Goal: Task Accomplishment & Management: Use online tool/utility

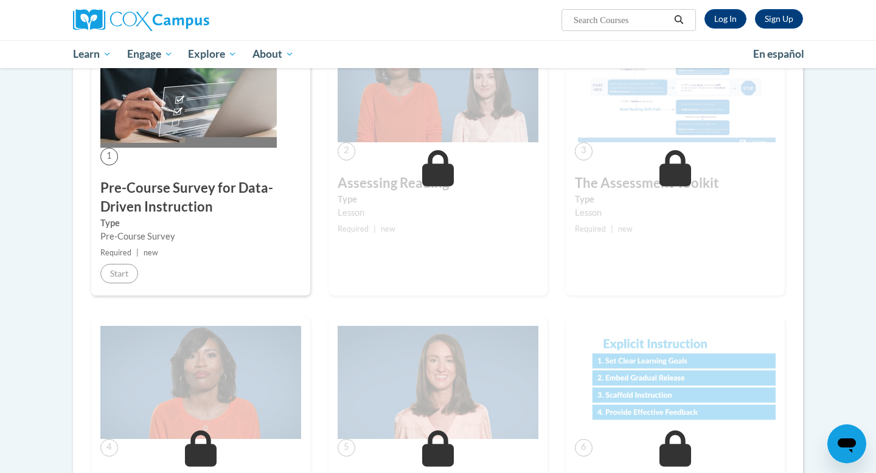
scroll to position [218, 0]
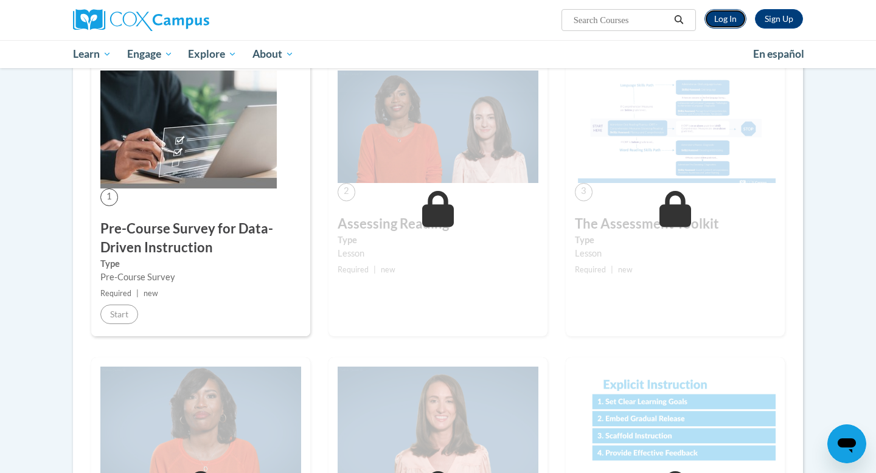
click at [725, 17] on link "Log In" at bounding box center [726, 18] width 42 height 19
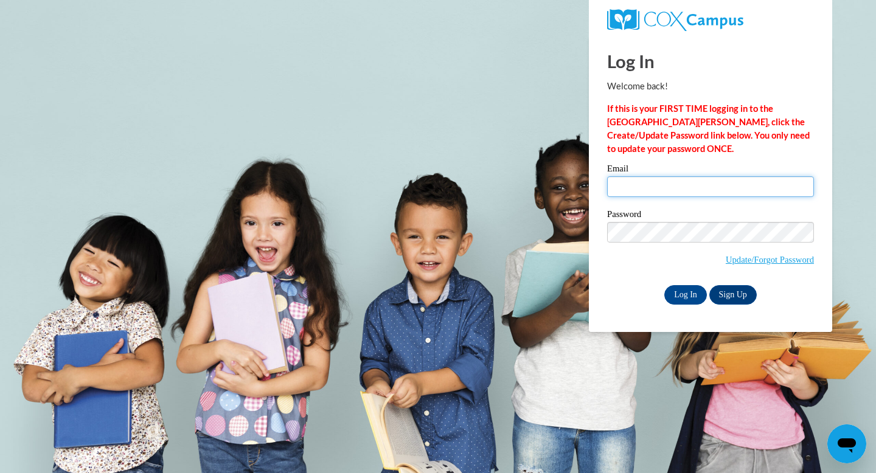
click at [691, 197] on div "Email" at bounding box center [710, 185] width 207 height 42
click at [649, 188] on input "Email" at bounding box center [710, 186] width 207 height 21
type input "dsiebert@sasd.net"
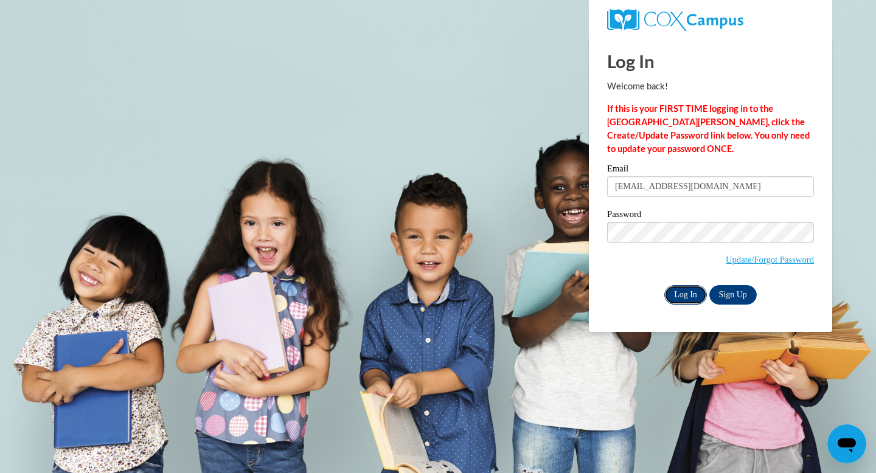
click at [677, 301] on input "Log In" at bounding box center [685, 294] width 43 height 19
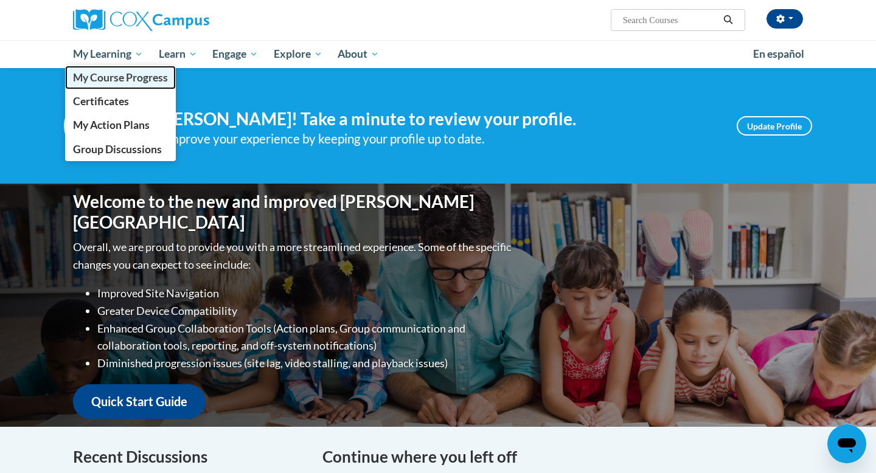
click at [102, 71] on span "My Course Progress" at bounding box center [120, 77] width 95 height 13
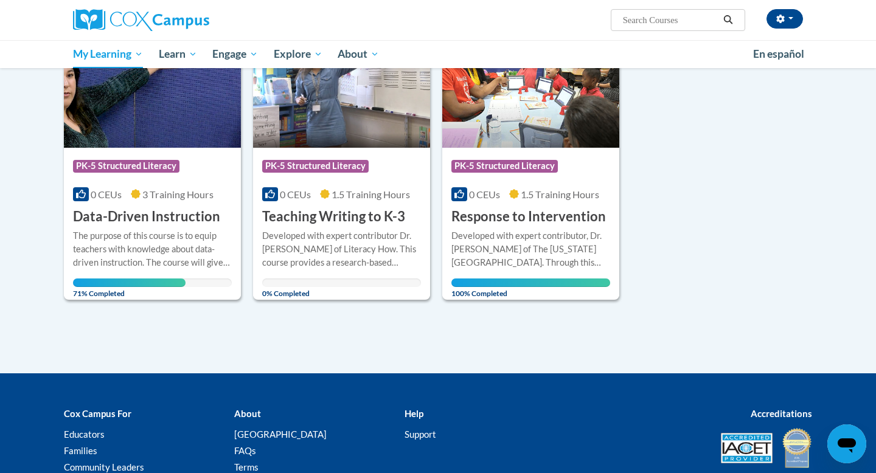
scroll to position [855, 0]
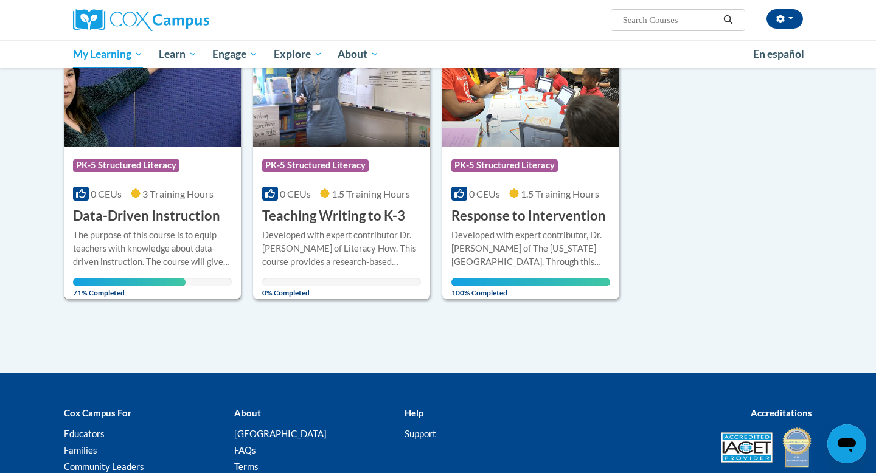
click at [165, 197] on span "3 Training Hours" at bounding box center [177, 194] width 71 height 12
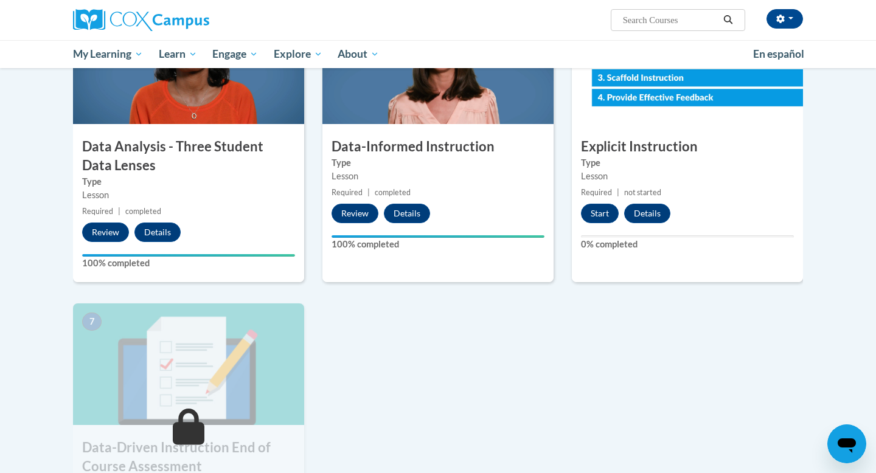
scroll to position [628, 0]
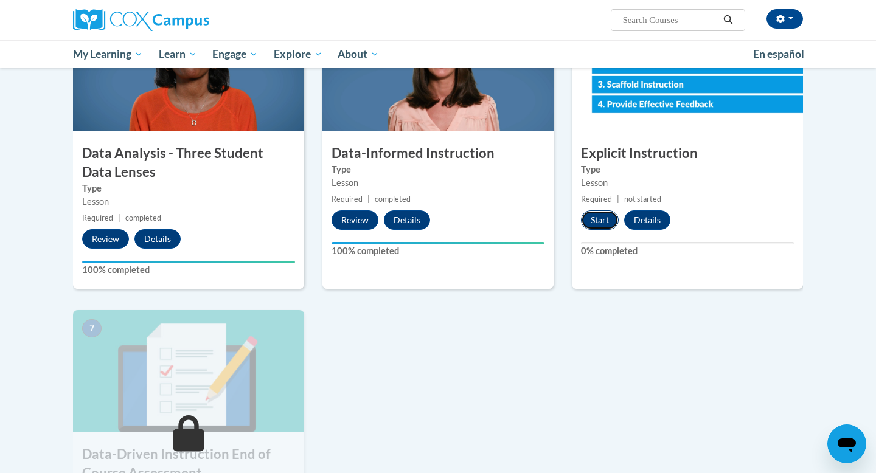
click at [583, 214] on button "Start" at bounding box center [600, 220] width 38 height 19
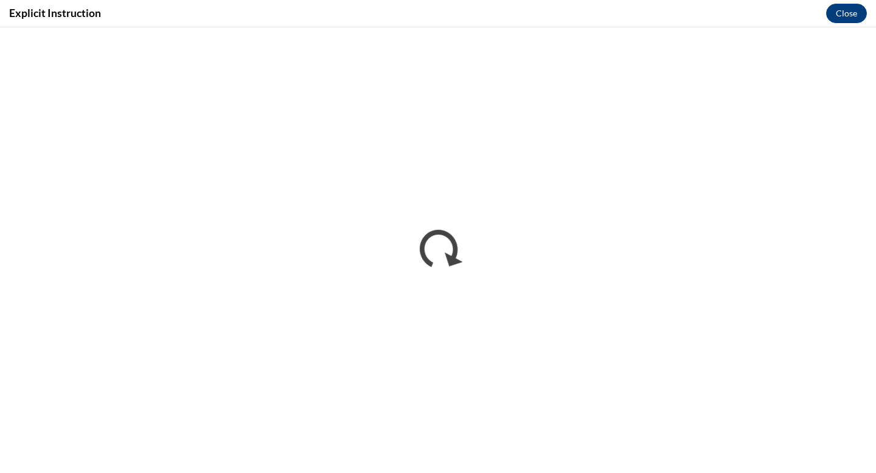
scroll to position [0, 0]
